Goal: Find specific page/section

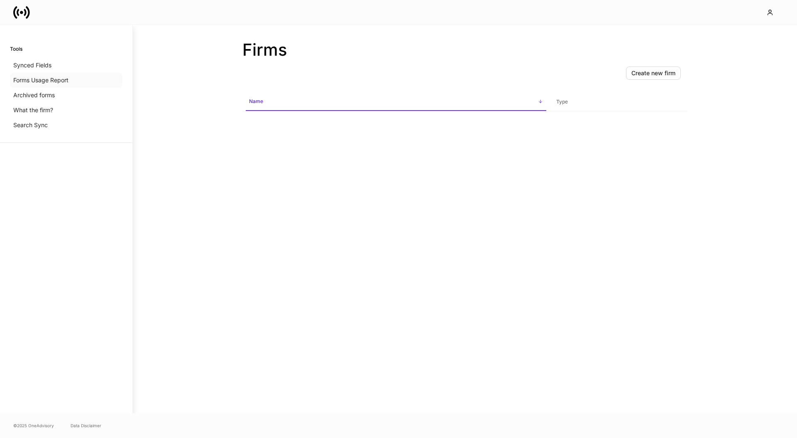
click at [30, 79] on p "Forms Usage Report" at bounding box center [40, 80] width 55 height 8
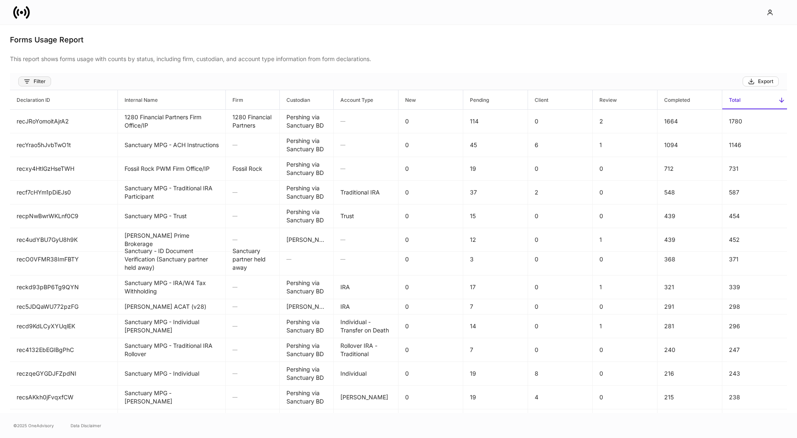
click at [37, 80] on div "Filter" at bounding box center [35, 81] width 22 height 7
click at [569, 51] on div at bounding box center [398, 219] width 797 height 438
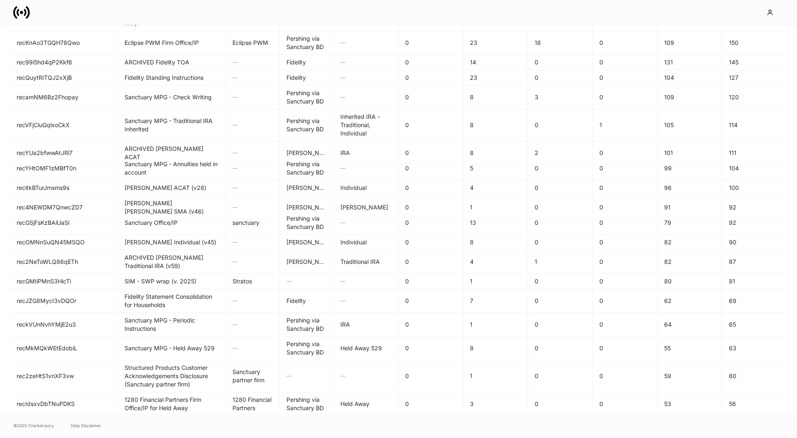
scroll to position [821, 0]
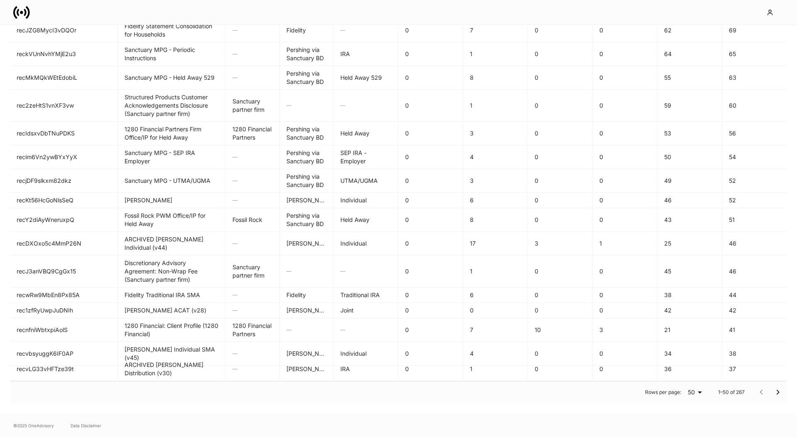
click at [698, 389] on body "Forms Usage Report This report shows forms usage with counts by status, includi…" at bounding box center [398, 219] width 797 height 438
click at [689, 421] on li "100" at bounding box center [694, 420] width 23 height 13
type input "***"
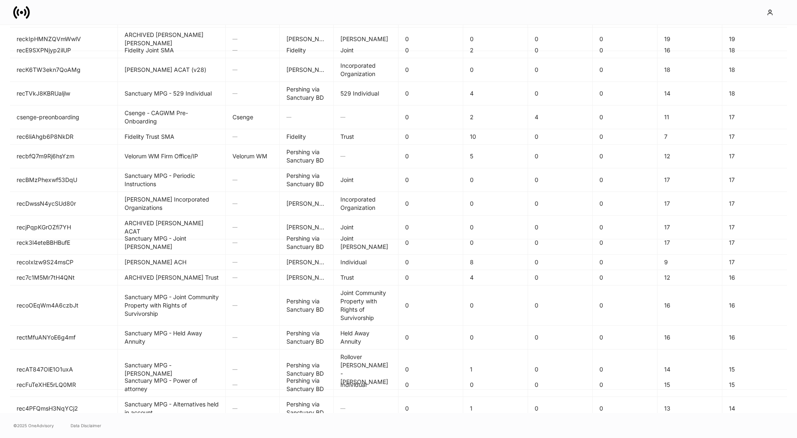
scroll to position [1855, 0]
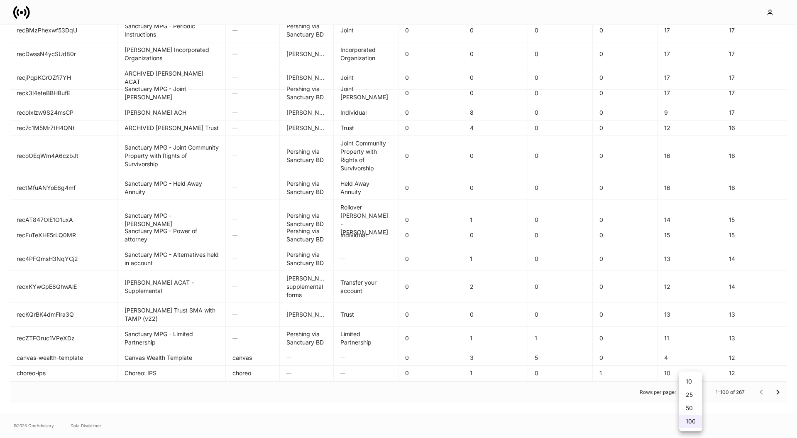
click at [687, 391] on body "Forms Usage Report This report shows forms usage with counts by status, includi…" at bounding box center [398, 219] width 797 height 438
click at [688, 421] on li "100" at bounding box center [690, 420] width 23 height 13
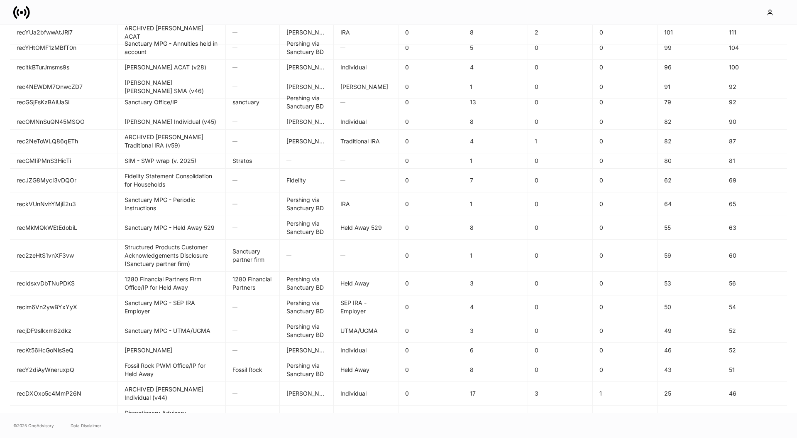
scroll to position [0, 0]
